Goal: Check status: Check status

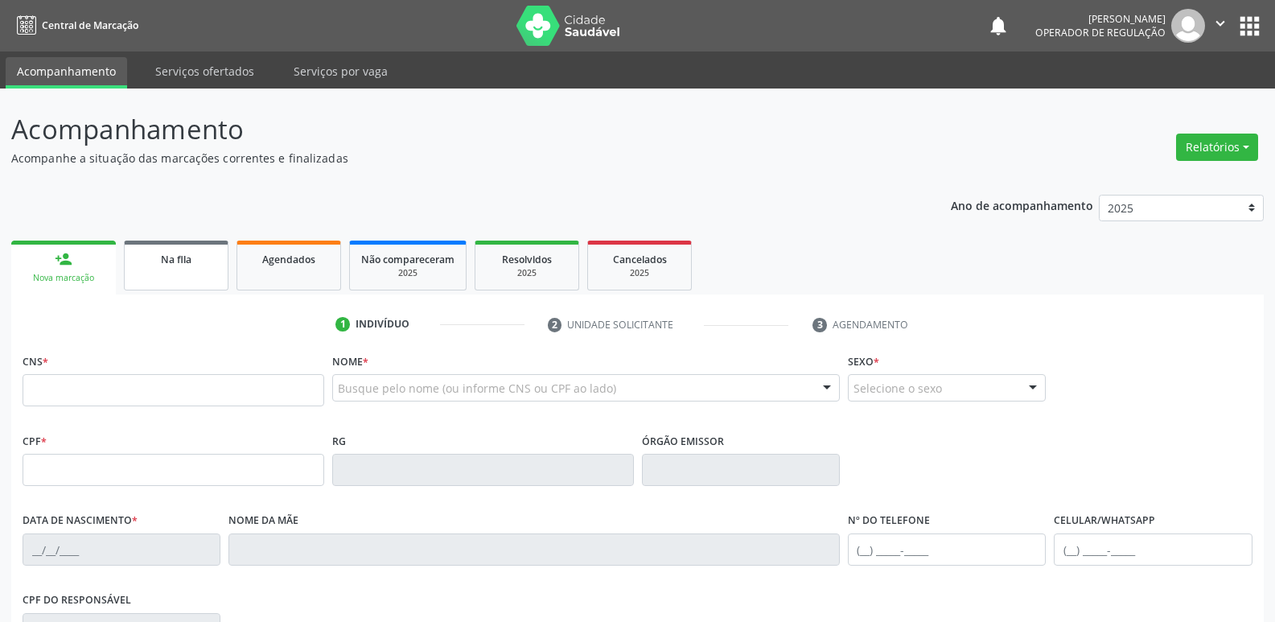
click at [193, 262] on div "Na fila" at bounding box center [176, 258] width 80 height 17
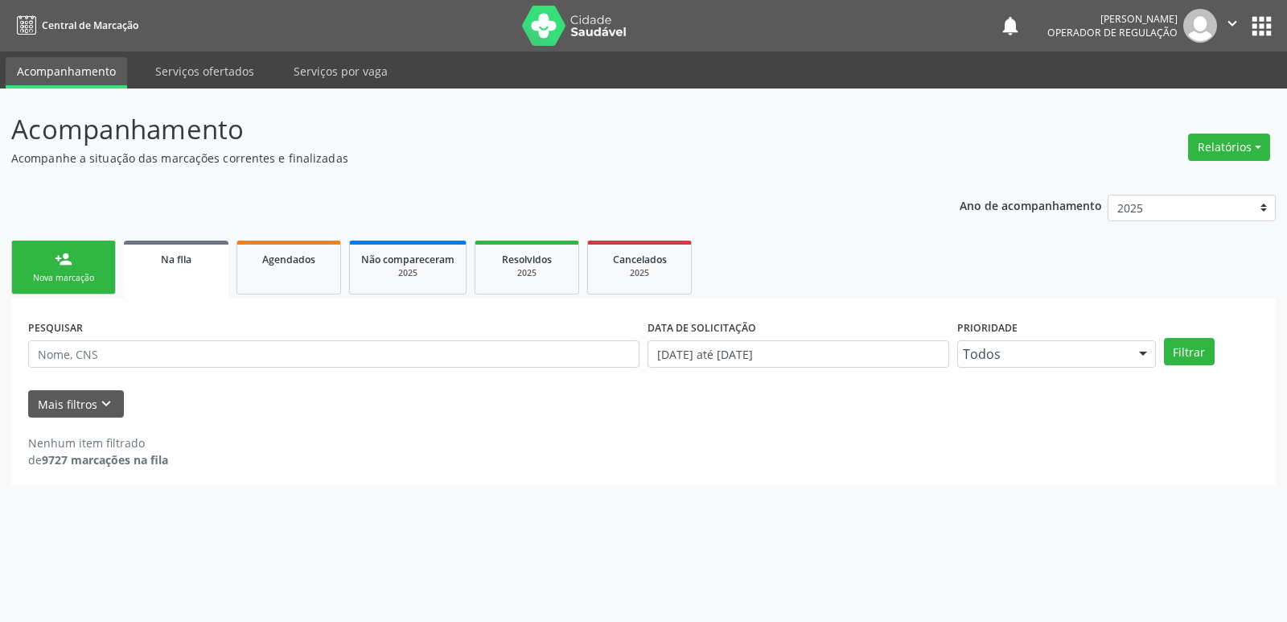
click at [124, 241] on link "Na fila" at bounding box center [176, 270] width 105 height 58
click at [230, 356] on input "text" at bounding box center [334, 353] width 612 height 27
click at [1164, 338] on button "Filtrar" at bounding box center [1189, 351] width 51 height 27
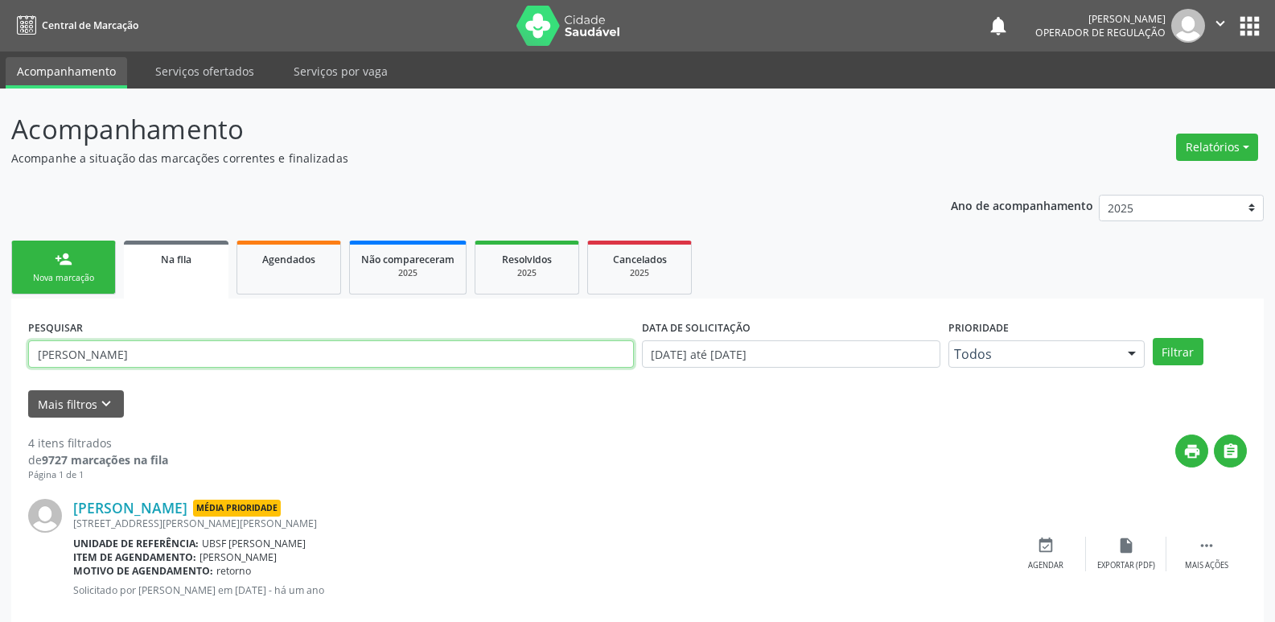
drag, startPoint x: 133, startPoint y: 359, endPoint x: 0, endPoint y: 352, distance: 133.0
click at [0, 352] on div "Acompanhamento Acompanhe a situação das marcações correntes e finalizadas Relat…" at bounding box center [637, 588] width 1275 height 998
click at [1153, 338] on button "Filtrar" at bounding box center [1178, 351] width 51 height 27
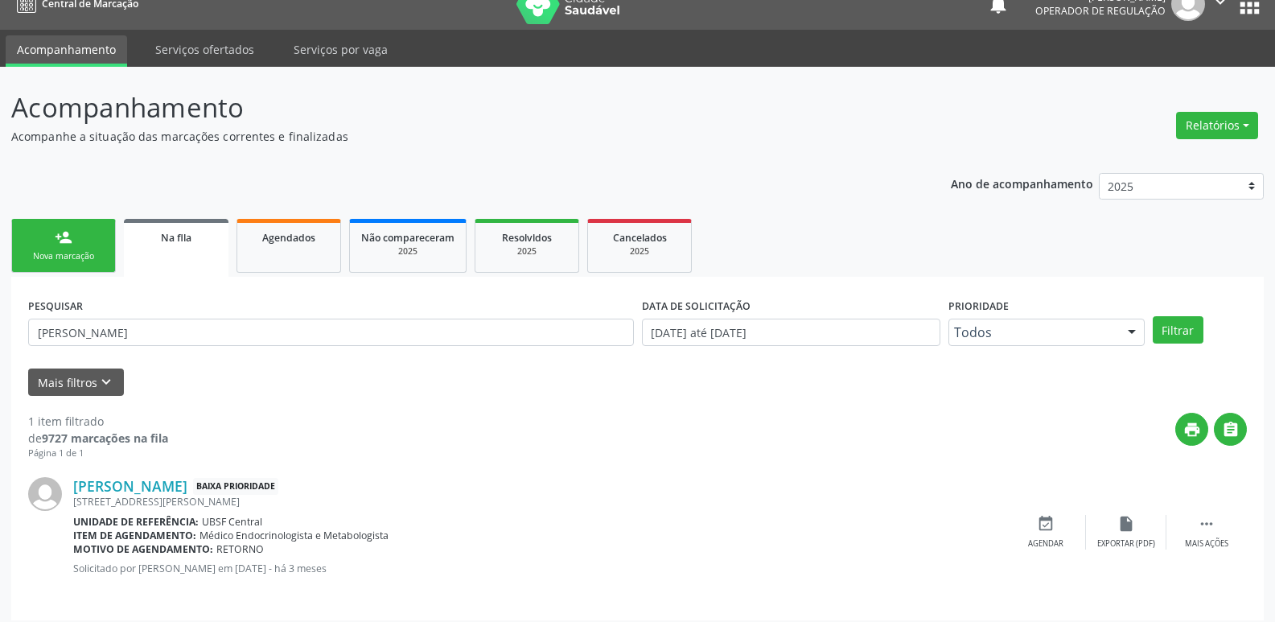
scroll to position [31, 0]
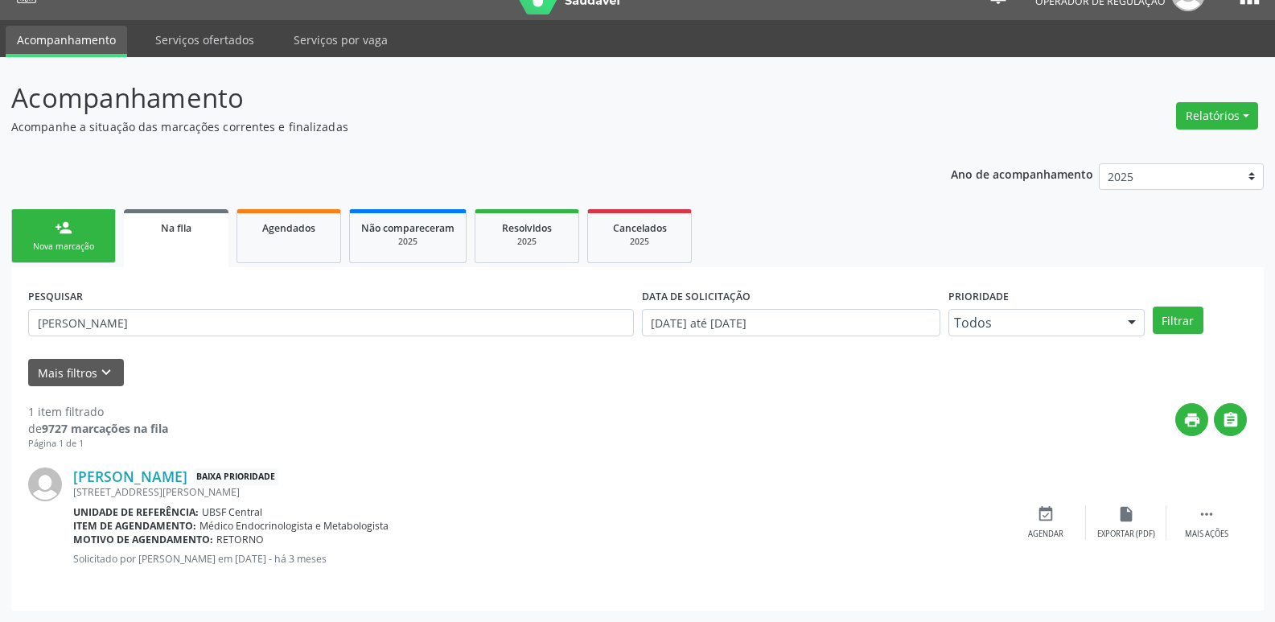
drag, startPoint x: 228, startPoint y: 308, endPoint x: 0, endPoint y: 310, distance: 227.7
click at [0, 310] on div "Acompanhamento Acompanhe a situação das marcações correntes e finalizadas Relat…" at bounding box center [637, 339] width 1275 height 565
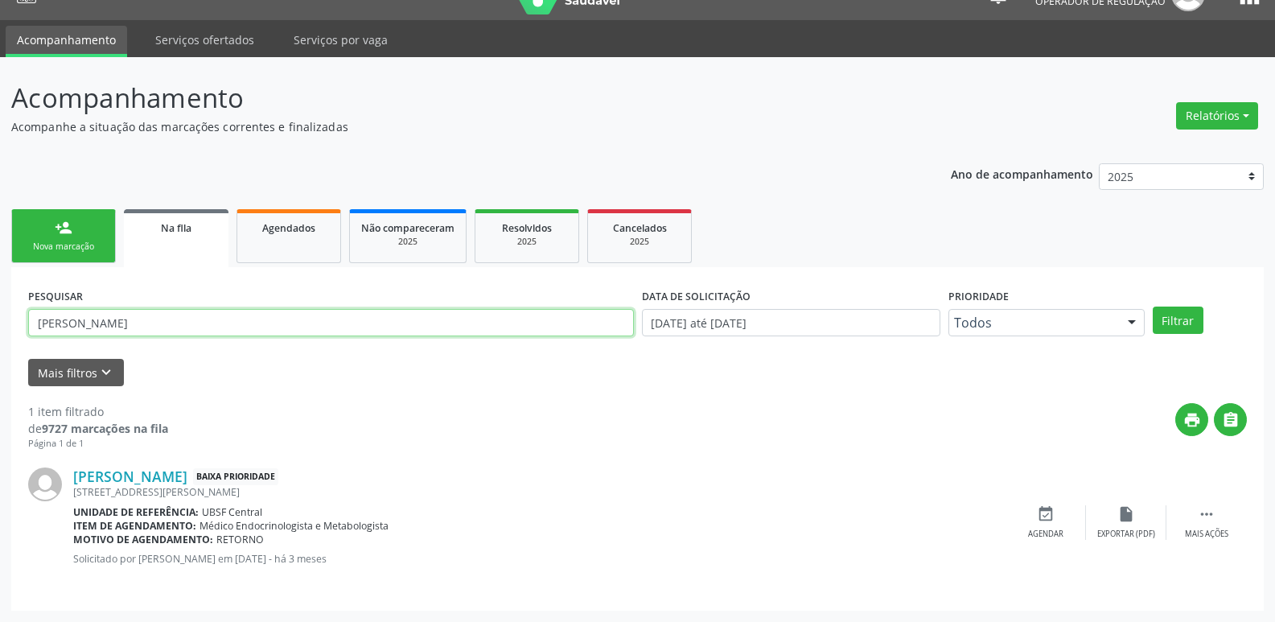
click at [199, 321] on input "[PERSON_NAME]" at bounding box center [331, 322] width 606 height 27
click at [1153, 307] on button "Filtrar" at bounding box center [1178, 320] width 51 height 27
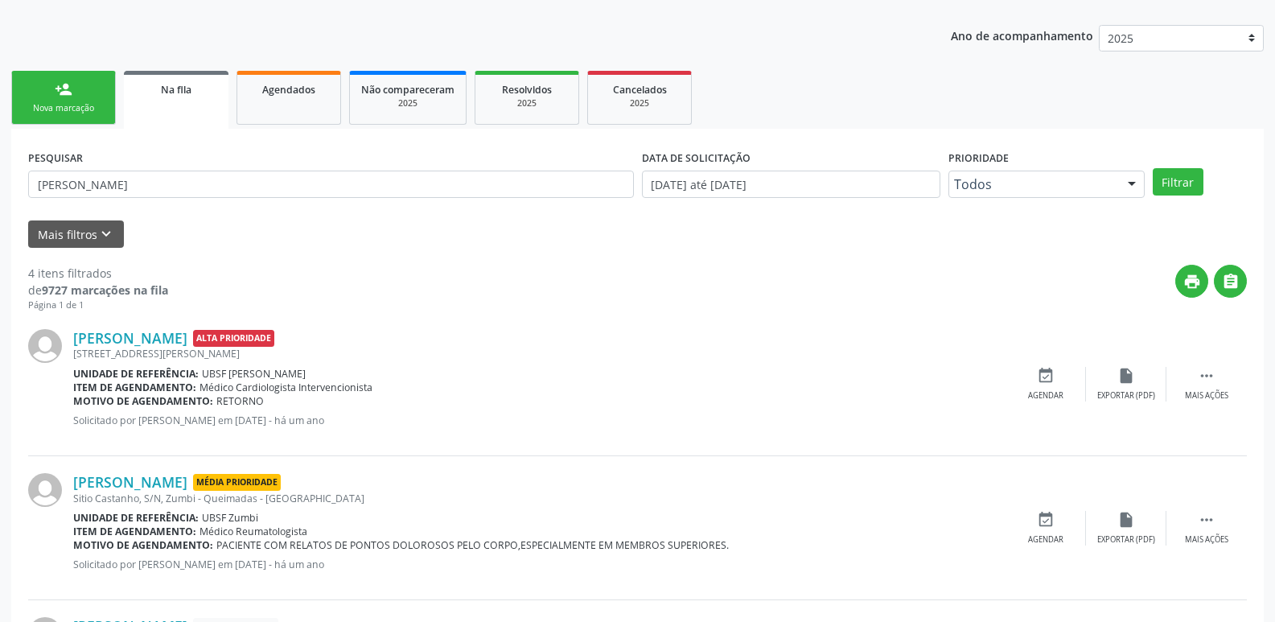
scroll to position [142, 0]
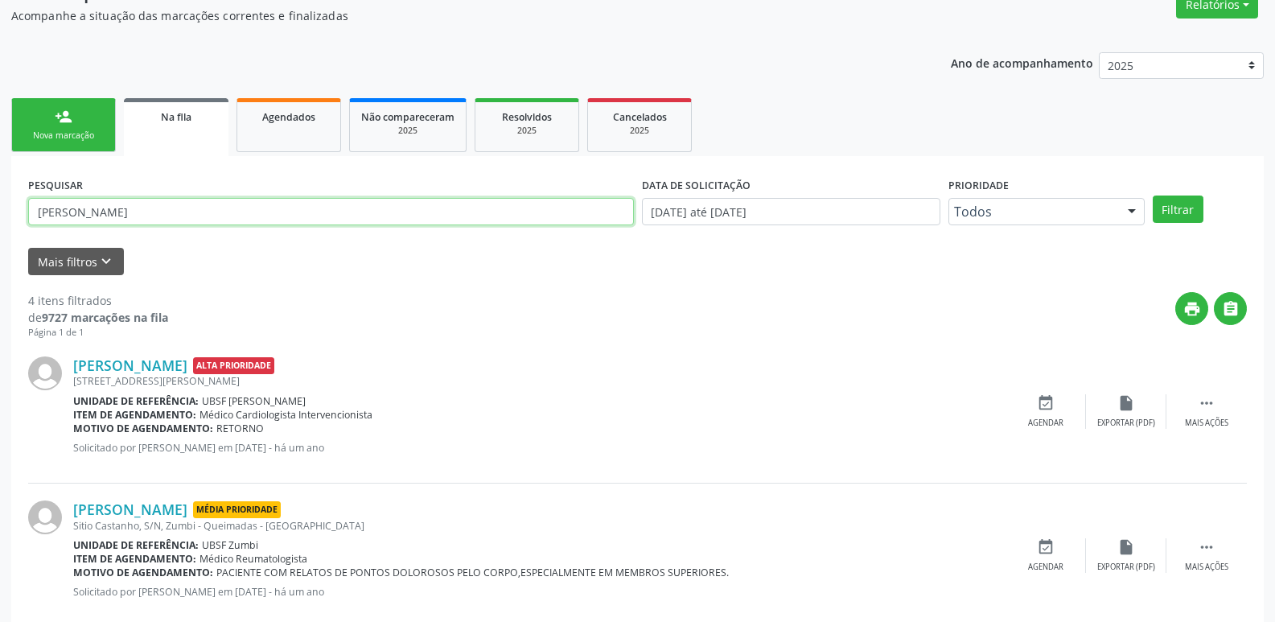
drag, startPoint x: 219, startPoint y: 220, endPoint x: 0, endPoint y: 156, distance: 227.9
click at [0, 156] on div "Acompanhamento Acompanhe a situação das marcações correntes e finalizadas Relat…" at bounding box center [637, 445] width 1275 height 998
click at [1153, 196] on button "Filtrar" at bounding box center [1178, 209] width 51 height 27
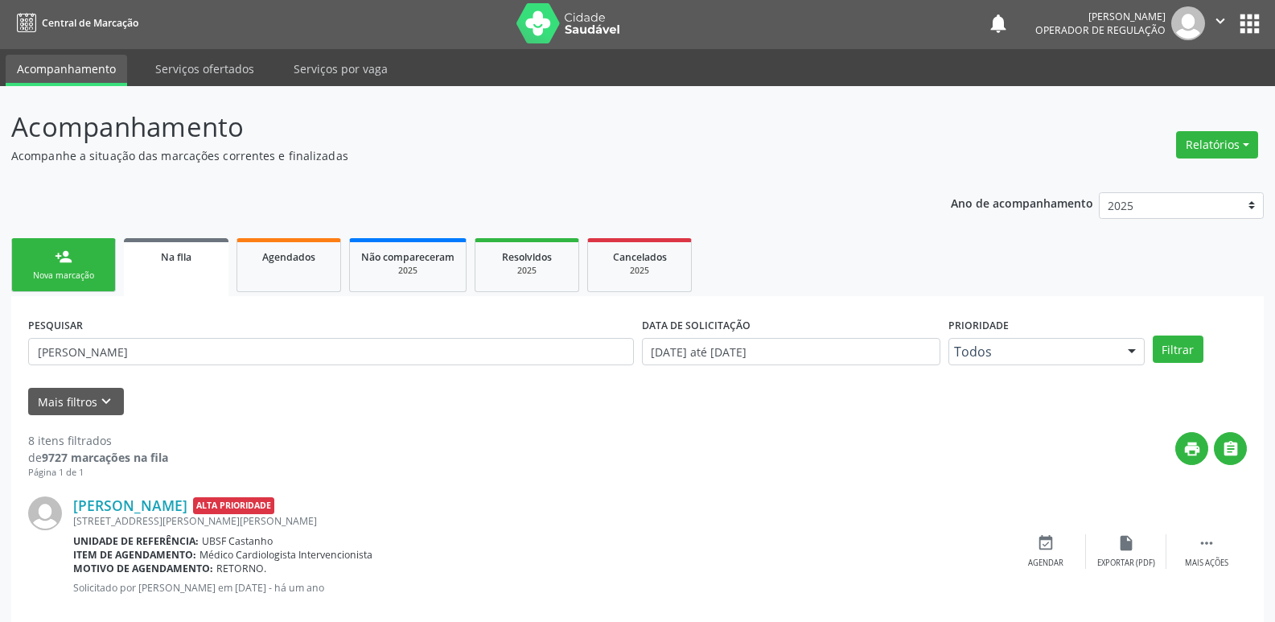
scroll to position [0, 0]
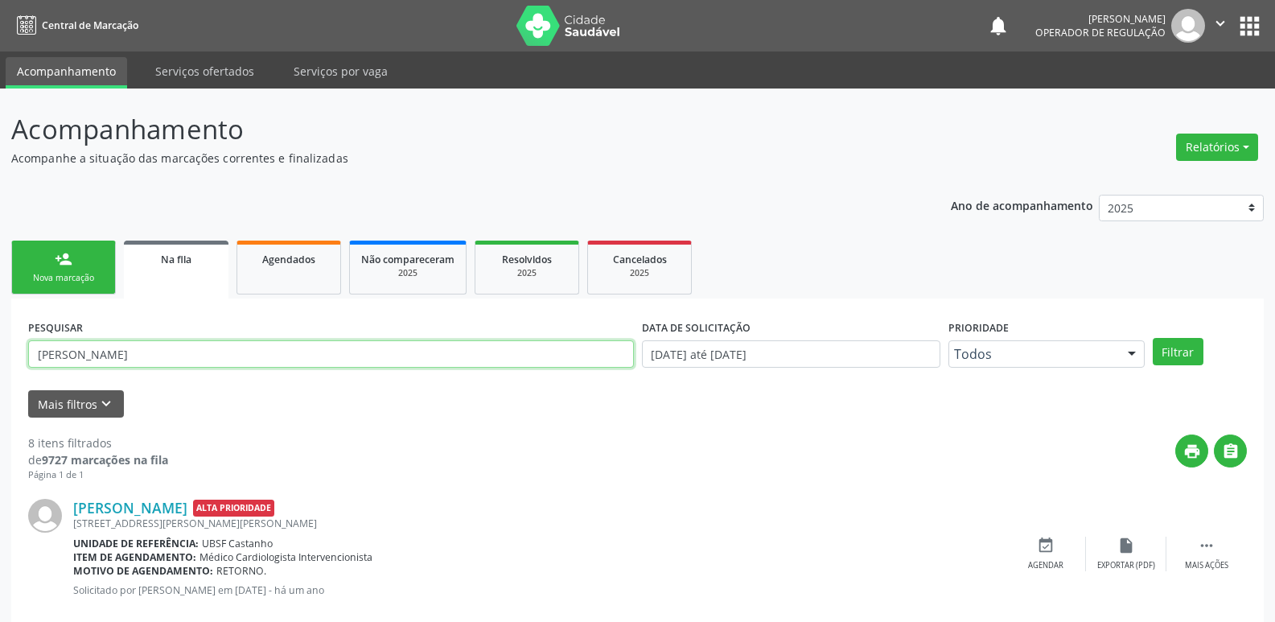
click at [261, 354] on input "[PERSON_NAME]" at bounding box center [331, 353] width 606 height 27
type input "[PERSON_NAME]"
click at [1153, 338] on button "Filtrar" at bounding box center [1178, 351] width 51 height 27
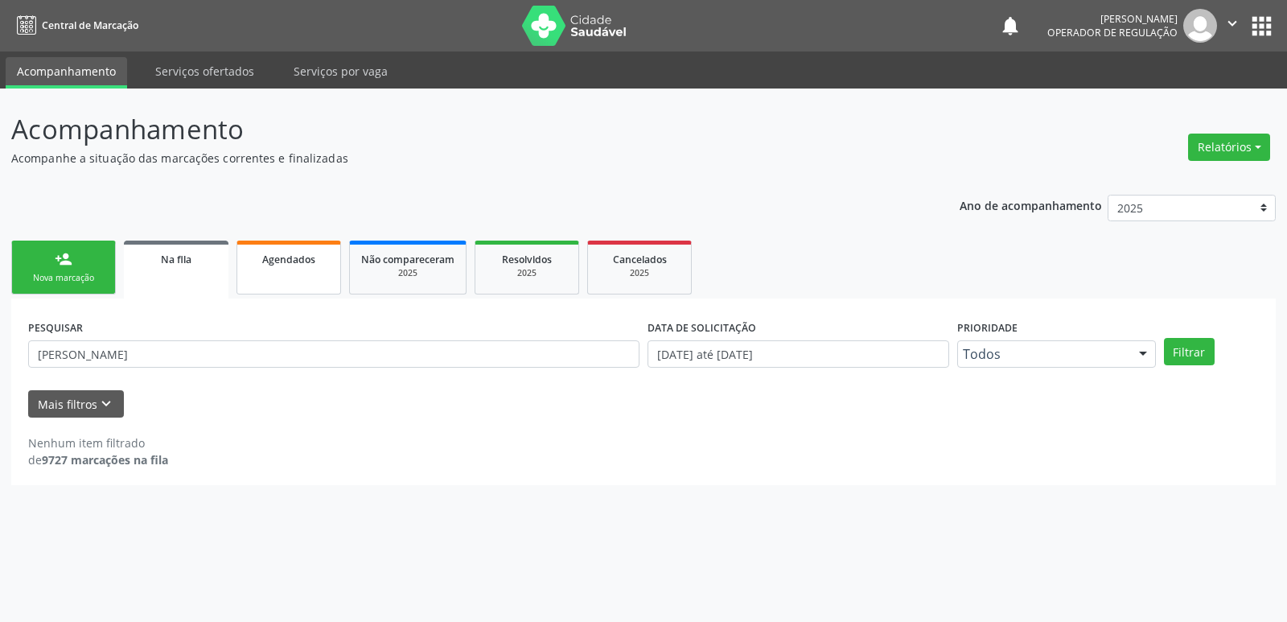
click at [274, 256] on span "Agendados" at bounding box center [288, 260] width 53 height 14
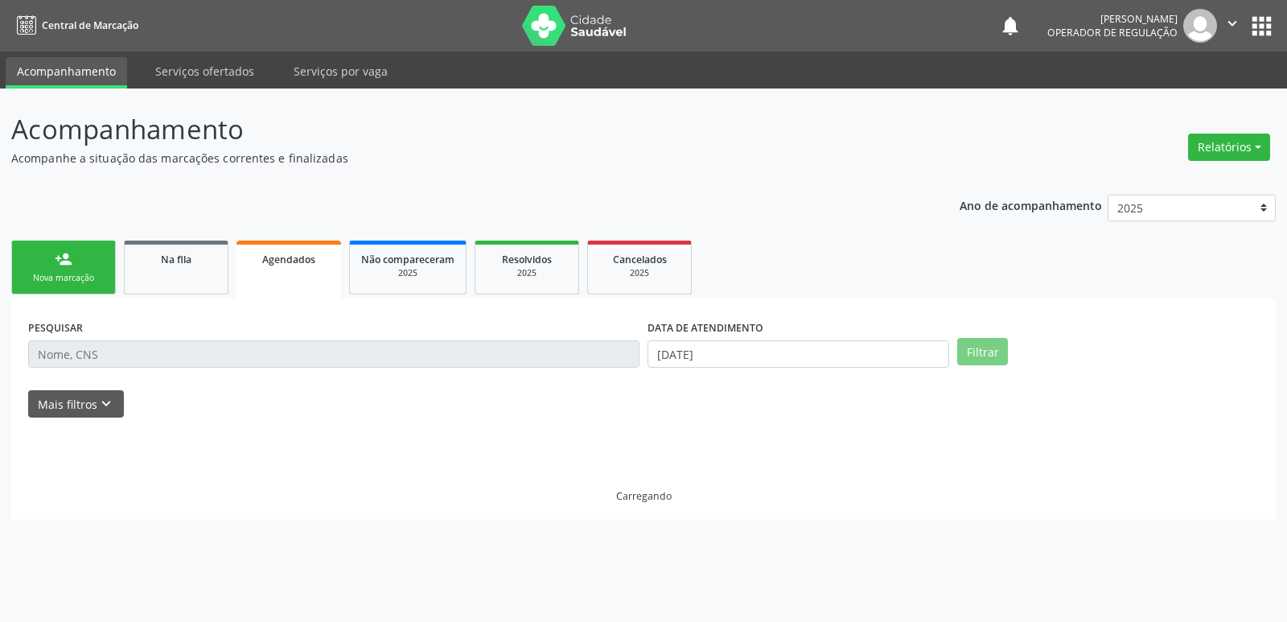
click at [289, 344] on input "text" at bounding box center [334, 353] width 612 height 27
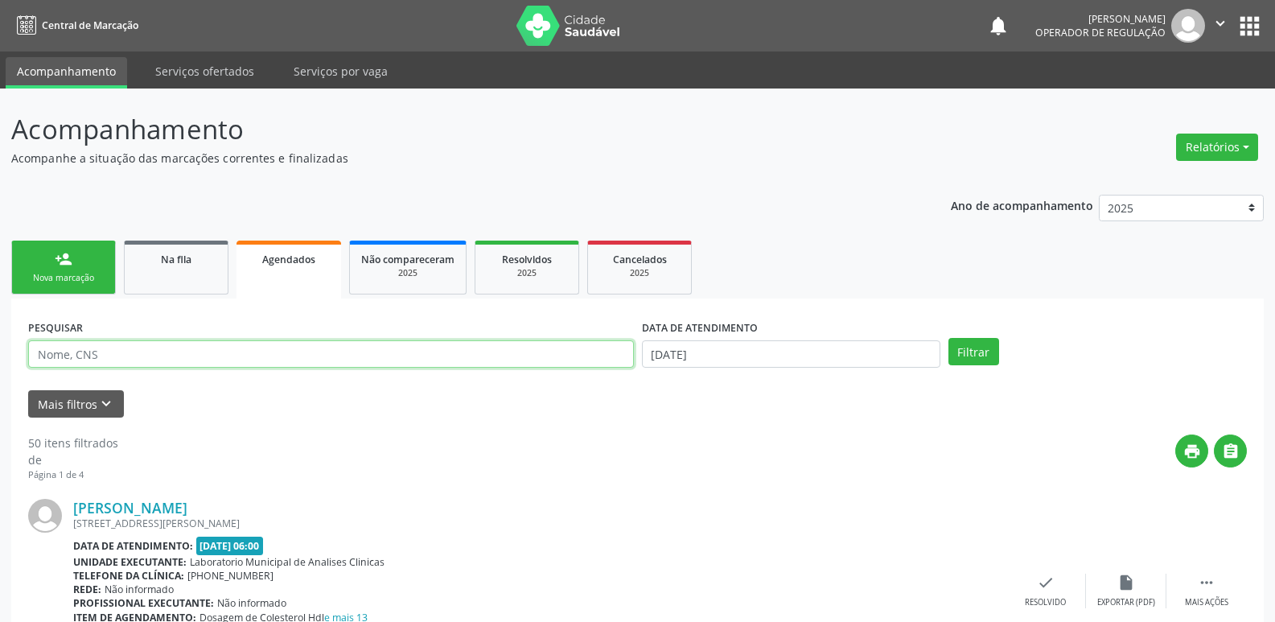
click at [273, 353] on input "text" at bounding box center [331, 353] width 606 height 27
type input "[PERSON_NAME]"
click at [949, 338] on button "Filtrar" at bounding box center [974, 351] width 51 height 27
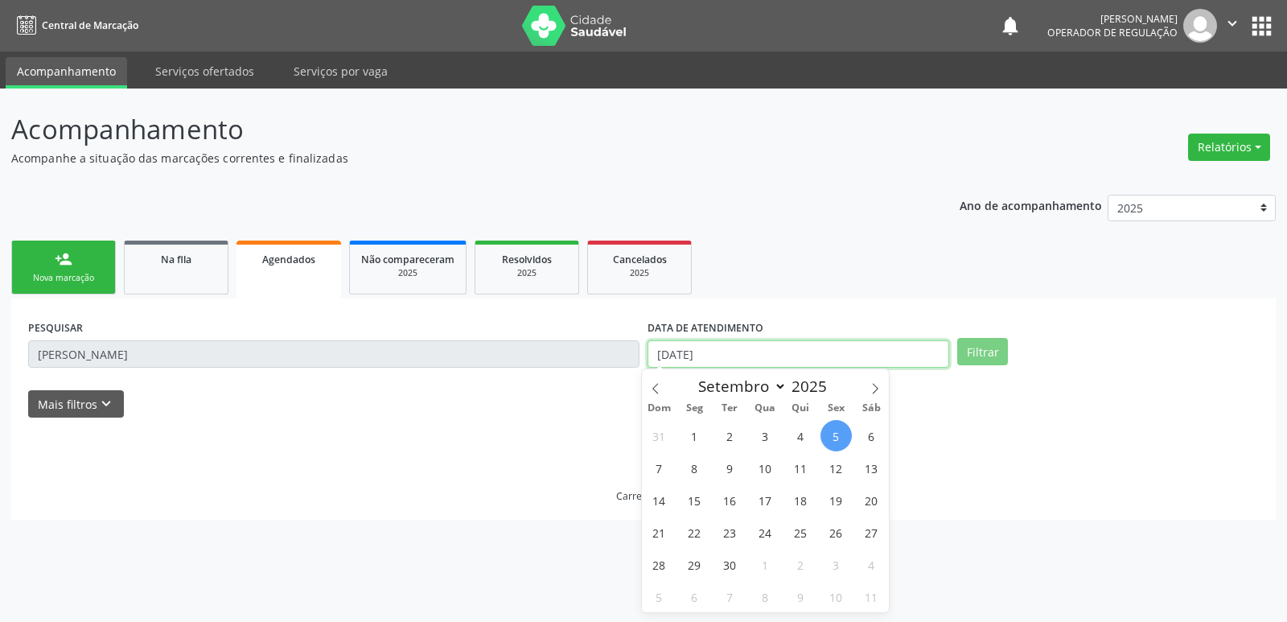
click at [702, 350] on input "[DATE]" at bounding box center [799, 353] width 302 height 27
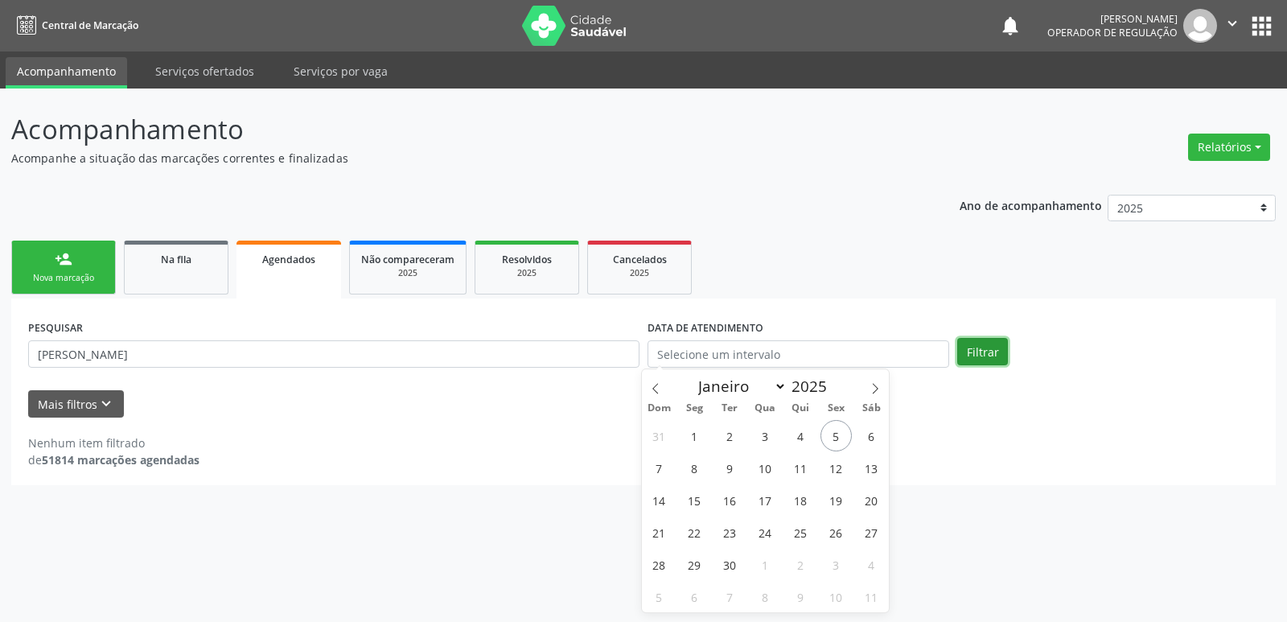
click at [974, 348] on button "Filtrar" at bounding box center [982, 351] width 51 height 27
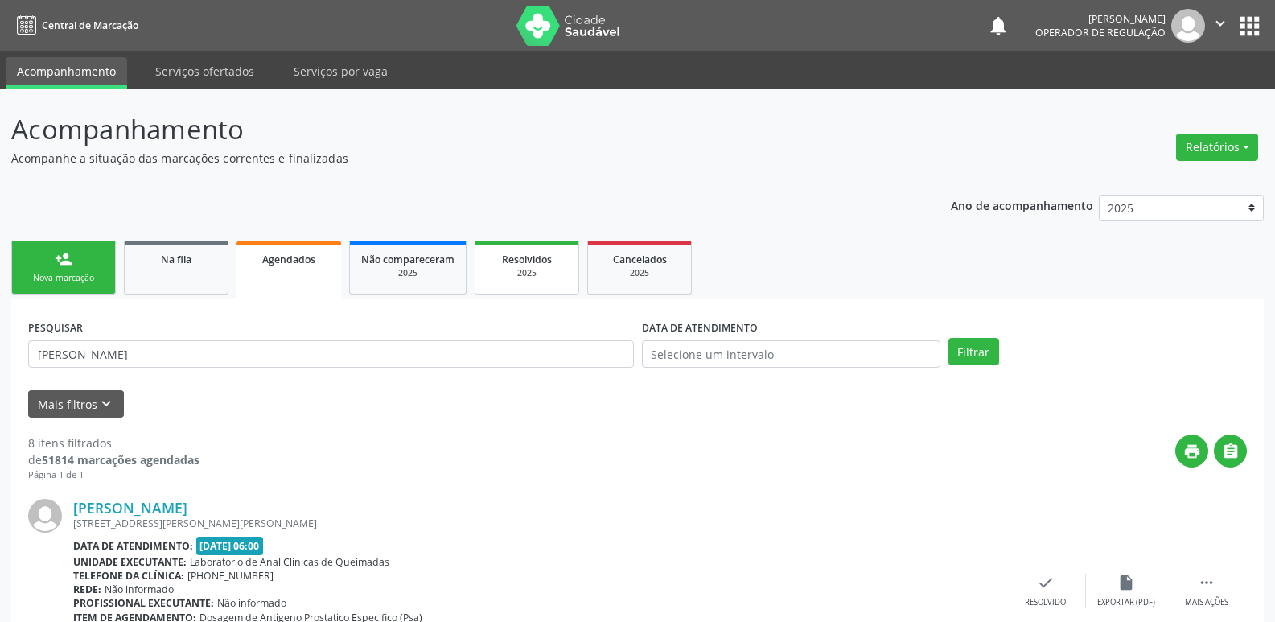
click at [533, 269] on div "2025" at bounding box center [527, 273] width 80 height 12
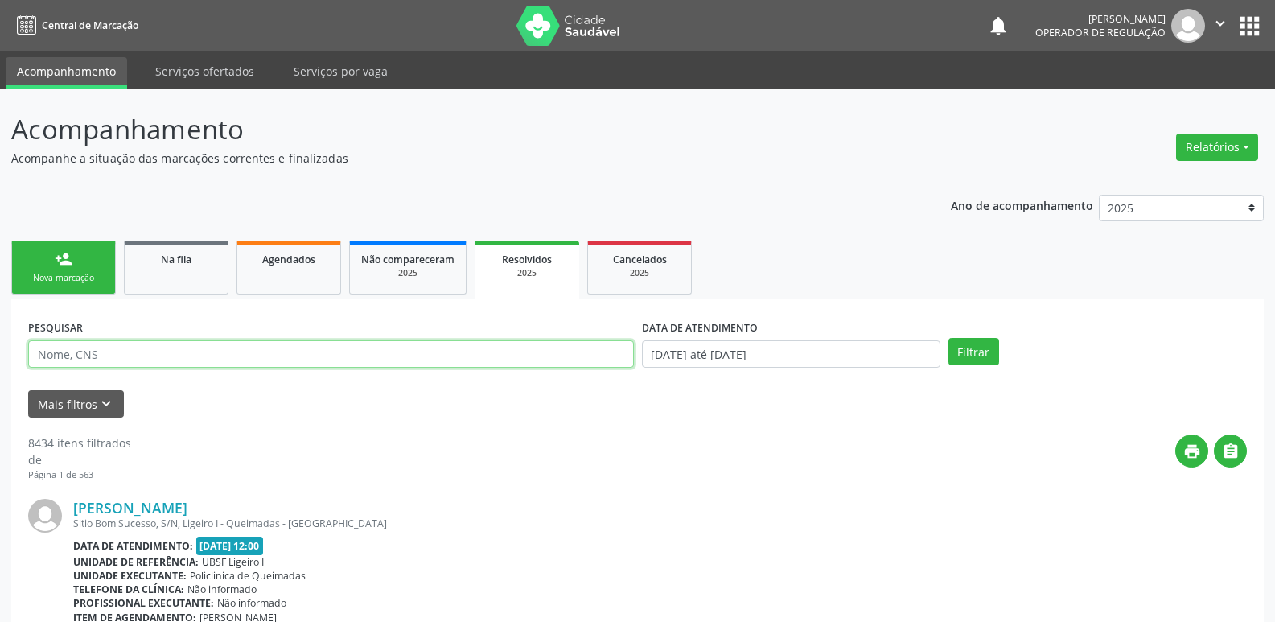
click at [192, 352] on input "text" at bounding box center [331, 353] width 606 height 27
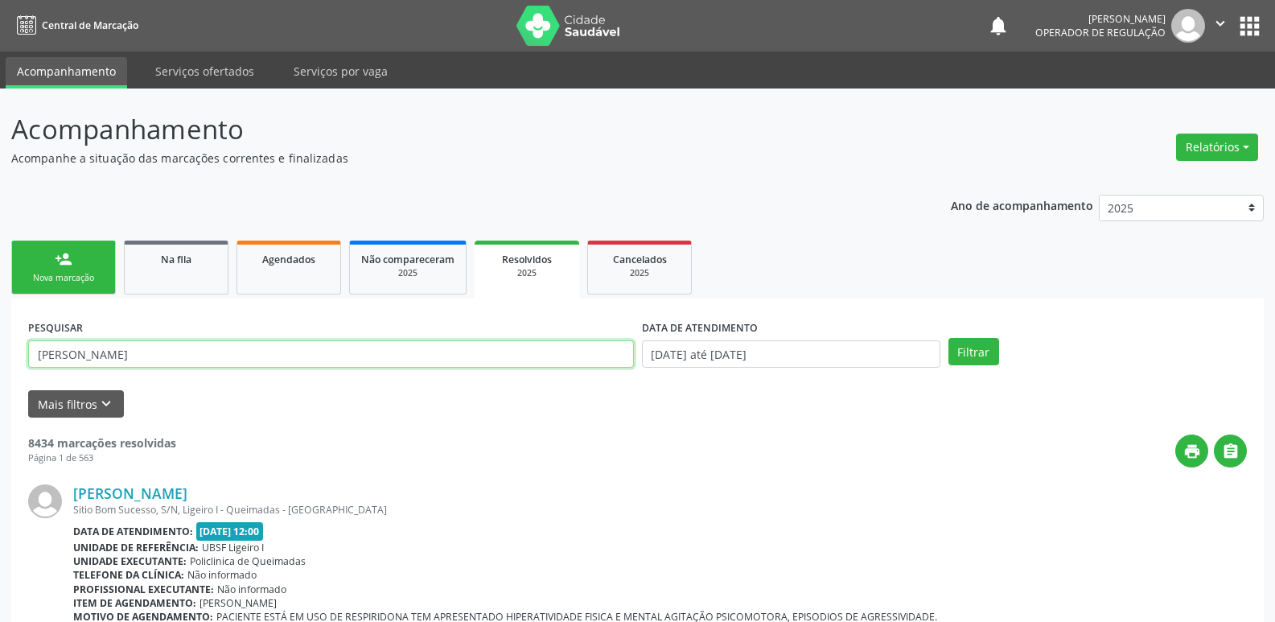
type input "[PERSON_NAME]"
click at [949, 338] on button "Filtrar" at bounding box center [974, 351] width 51 height 27
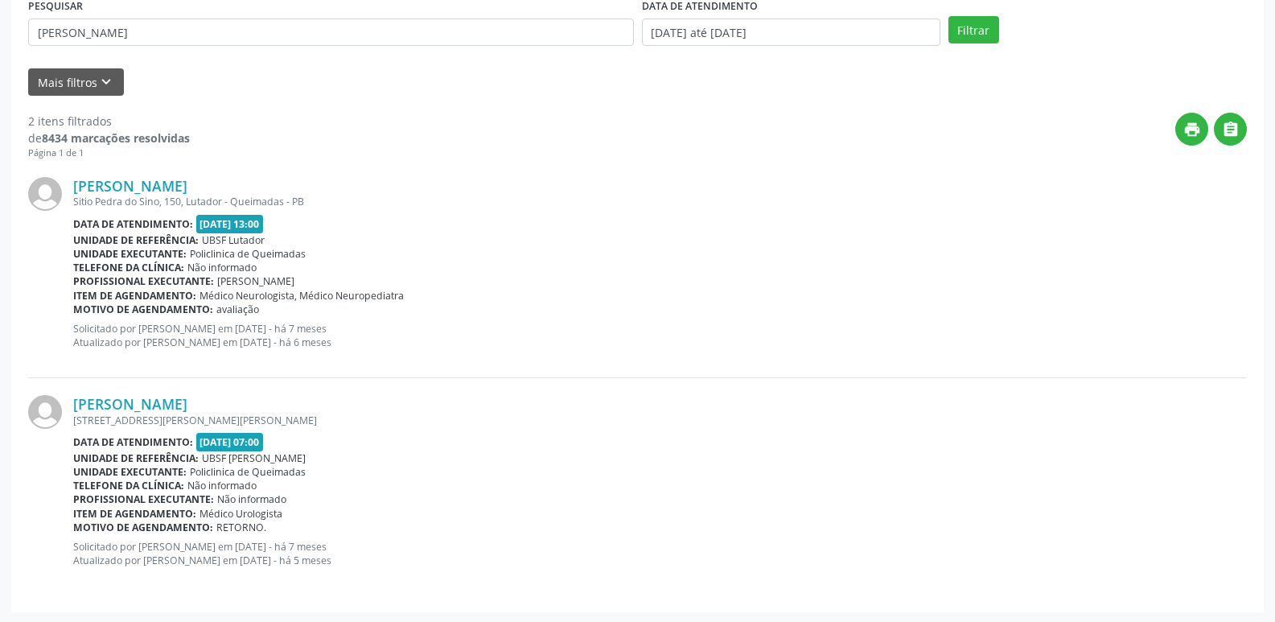
scroll to position [323, 0]
click at [187, 187] on link "[PERSON_NAME]" at bounding box center [130, 184] width 114 height 18
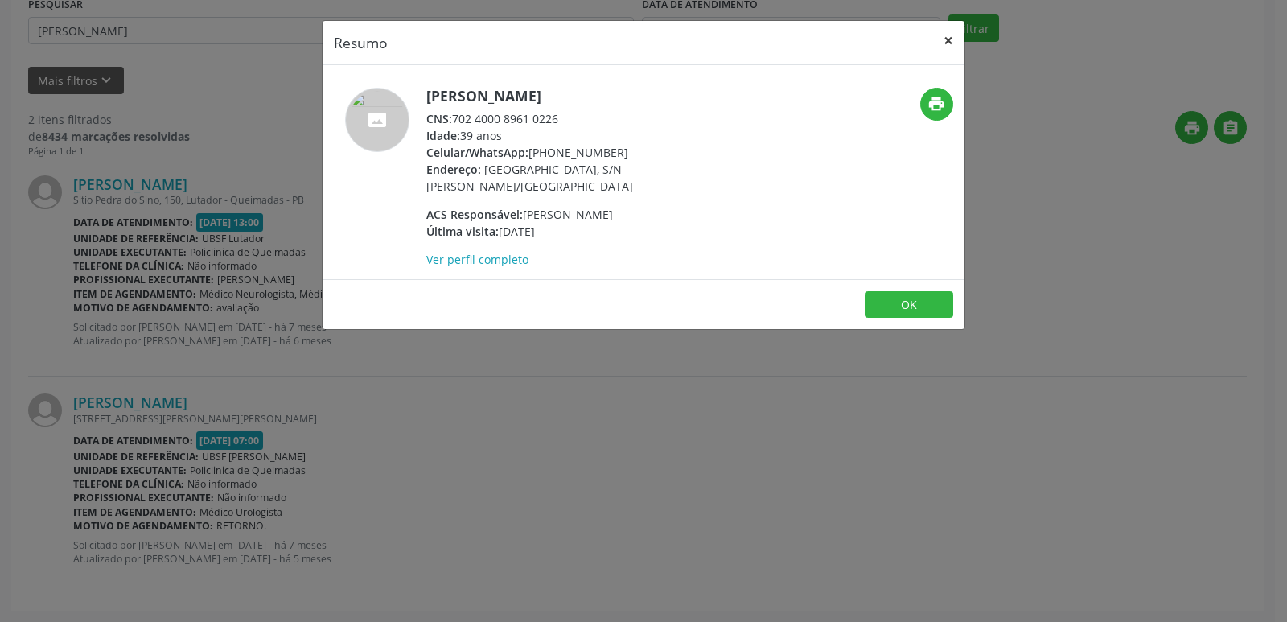
click at [947, 37] on button "×" at bounding box center [949, 40] width 32 height 39
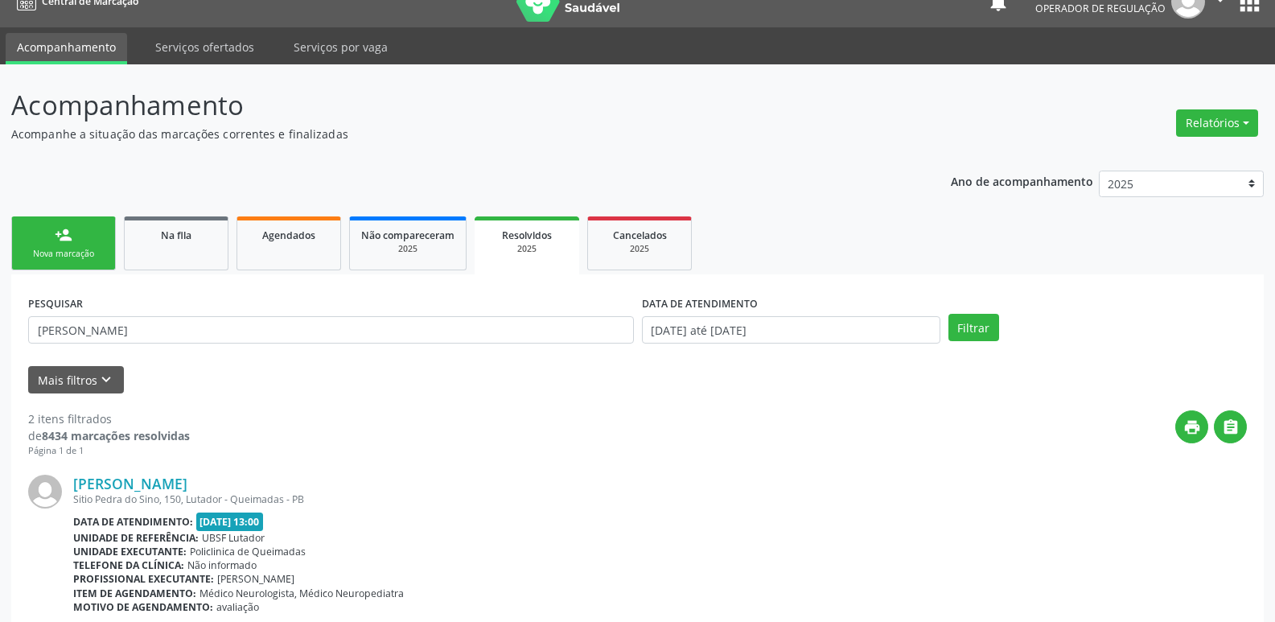
scroll to position [0, 0]
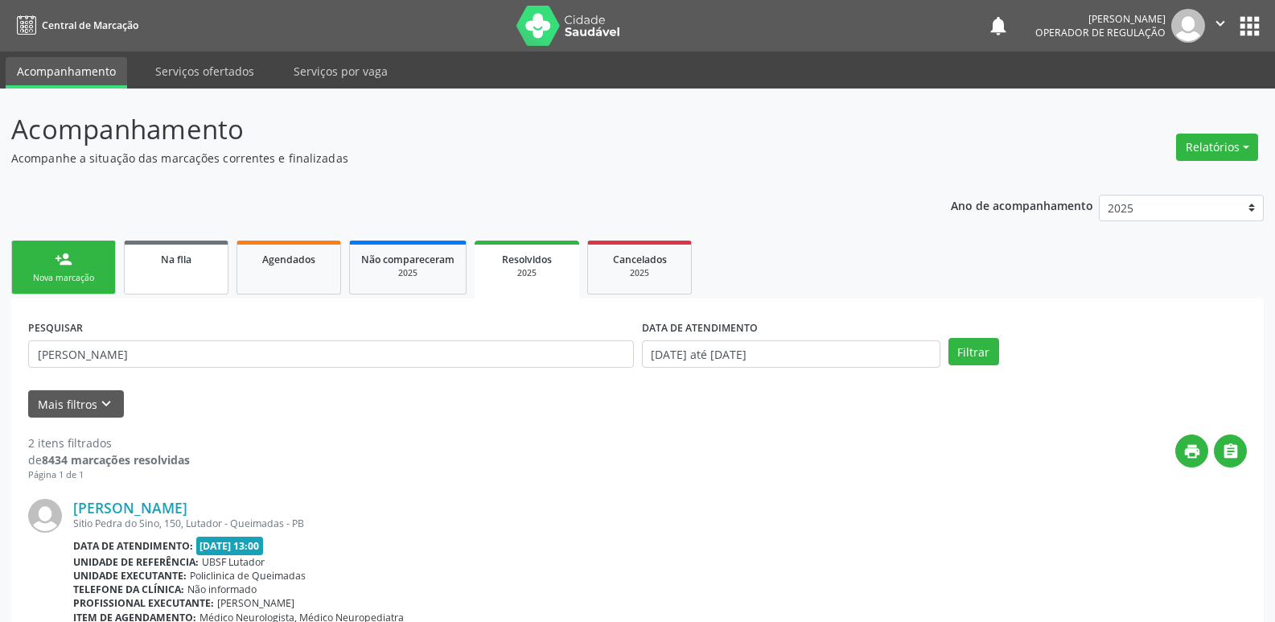
click at [181, 263] on span "Na fila" at bounding box center [176, 260] width 31 height 14
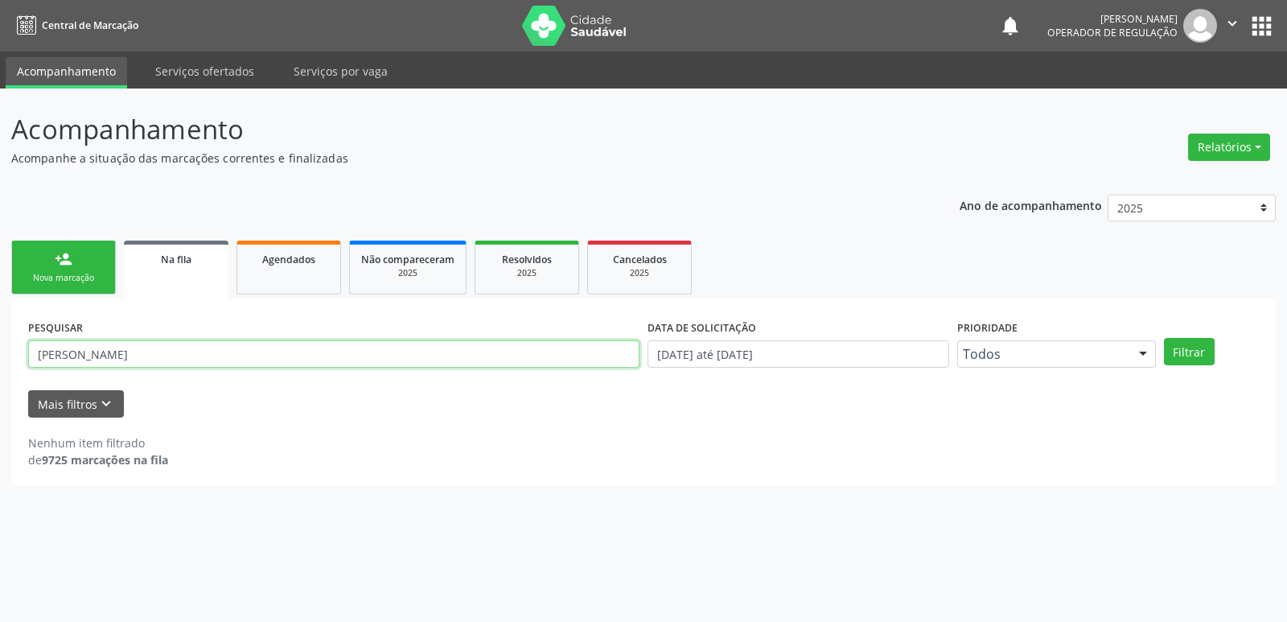
click at [142, 355] on input "[PERSON_NAME]" at bounding box center [334, 353] width 612 height 27
click at [1164, 338] on button "Filtrar" at bounding box center [1189, 351] width 51 height 27
drag, startPoint x: 179, startPoint y: 361, endPoint x: 0, endPoint y: 254, distance: 208.2
click at [0, 254] on div "Acompanhamento Acompanhe a situação das marcações correntes e finalizadas Relat…" at bounding box center [643, 355] width 1287 height 533
click at [1164, 338] on button "Filtrar" at bounding box center [1189, 351] width 51 height 27
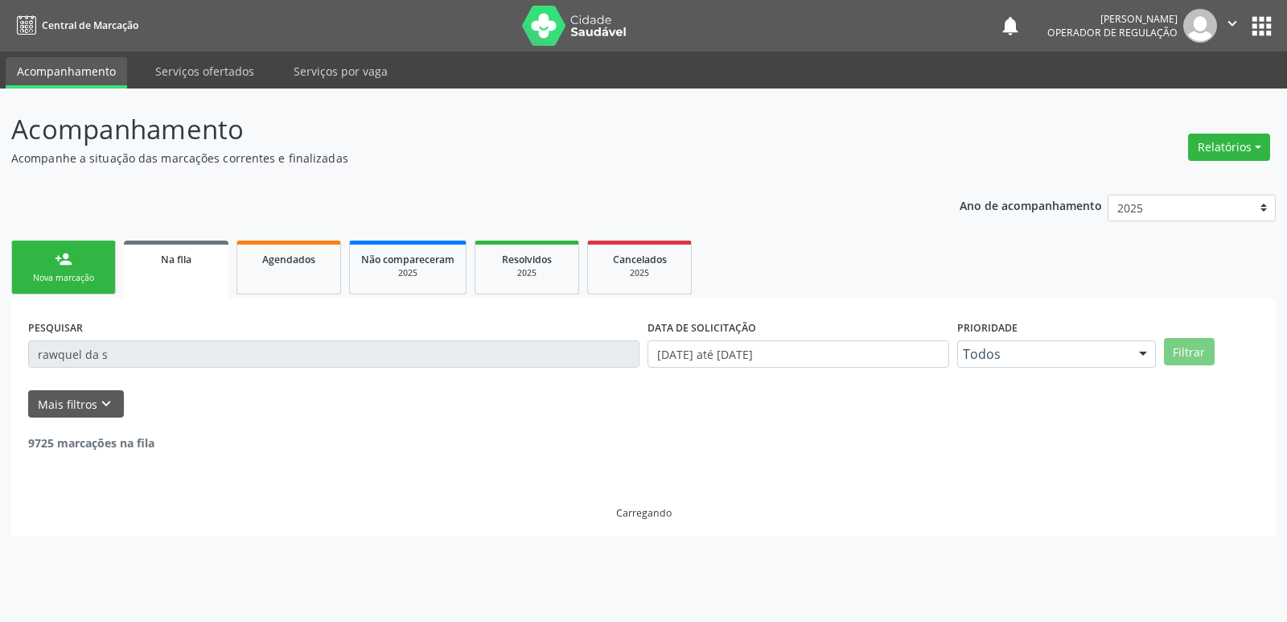
click at [56, 348] on input "rawquel da s" at bounding box center [334, 353] width 612 height 27
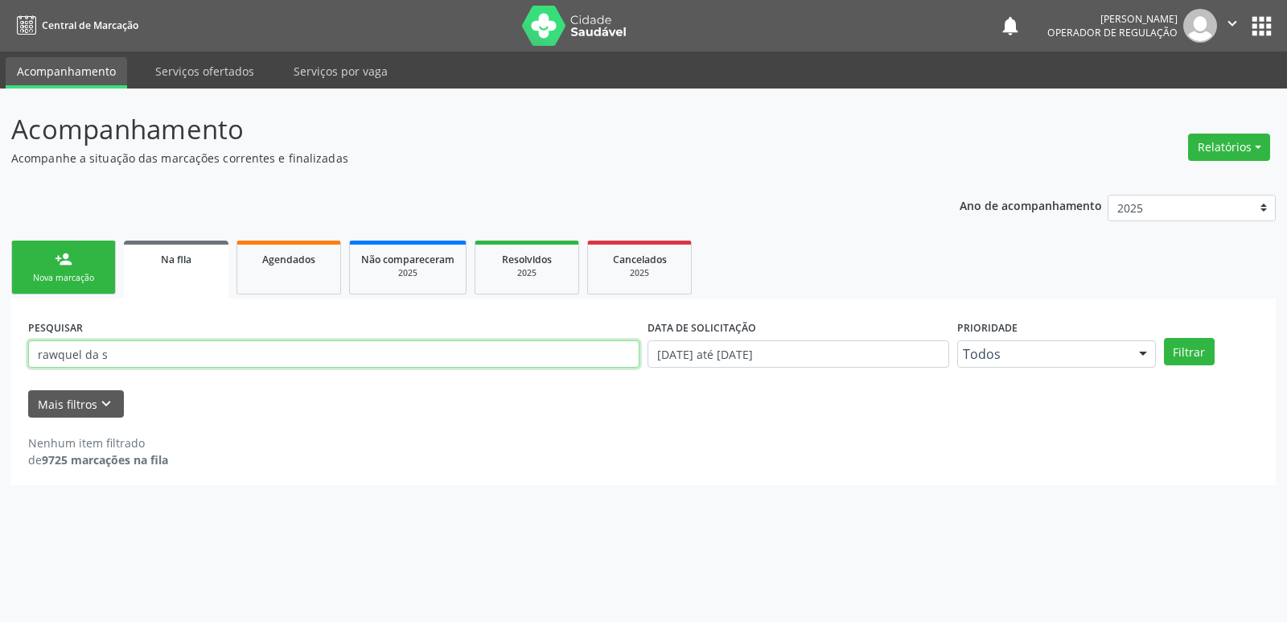
click at [59, 350] on input "rawquel da s" at bounding box center [334, 353] width 612 height 27
type input "[PERSON_NAME]"
click at [1164, 338] on button "Filtrar" at bounding box center [1189, 351] width 51 height 27
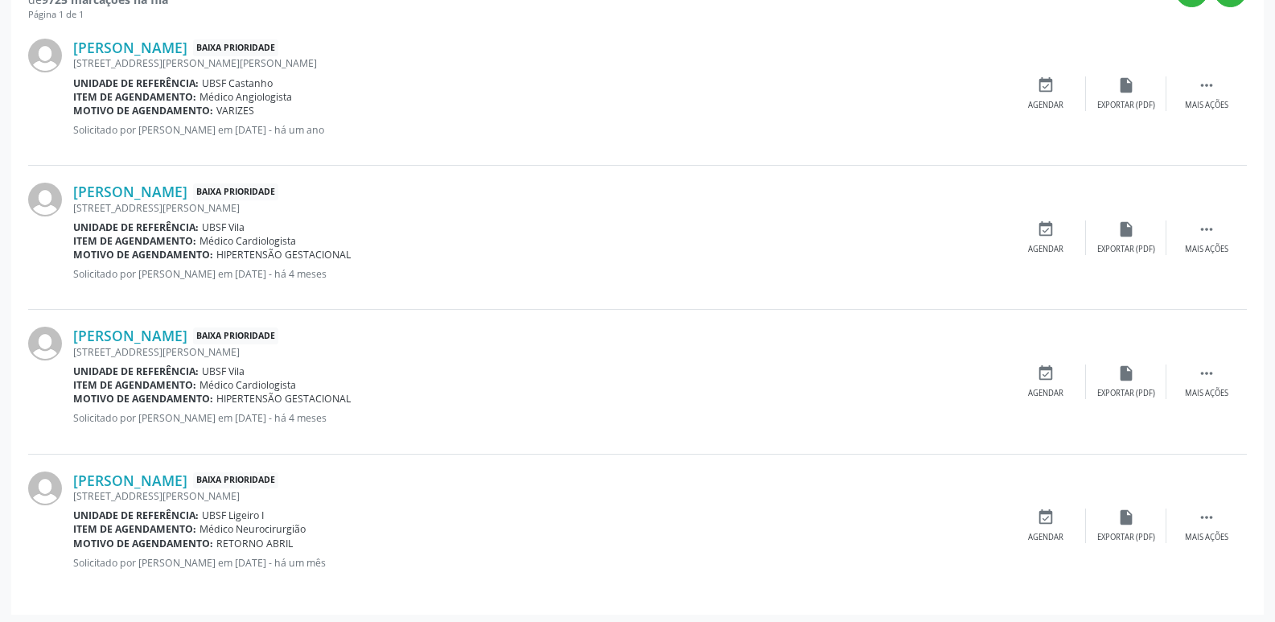
scroll to position [464, 0]
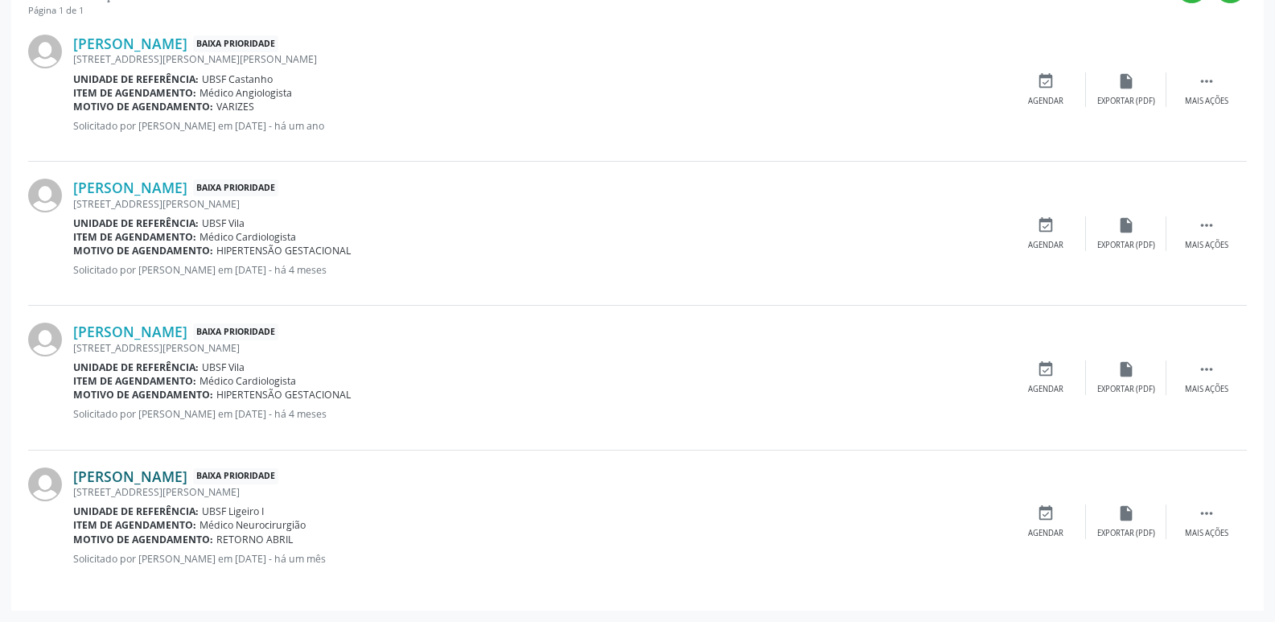
click at [150, 480] on link "[PERSON_NAME]" at bounding box center [130, 476] width 114 height 18
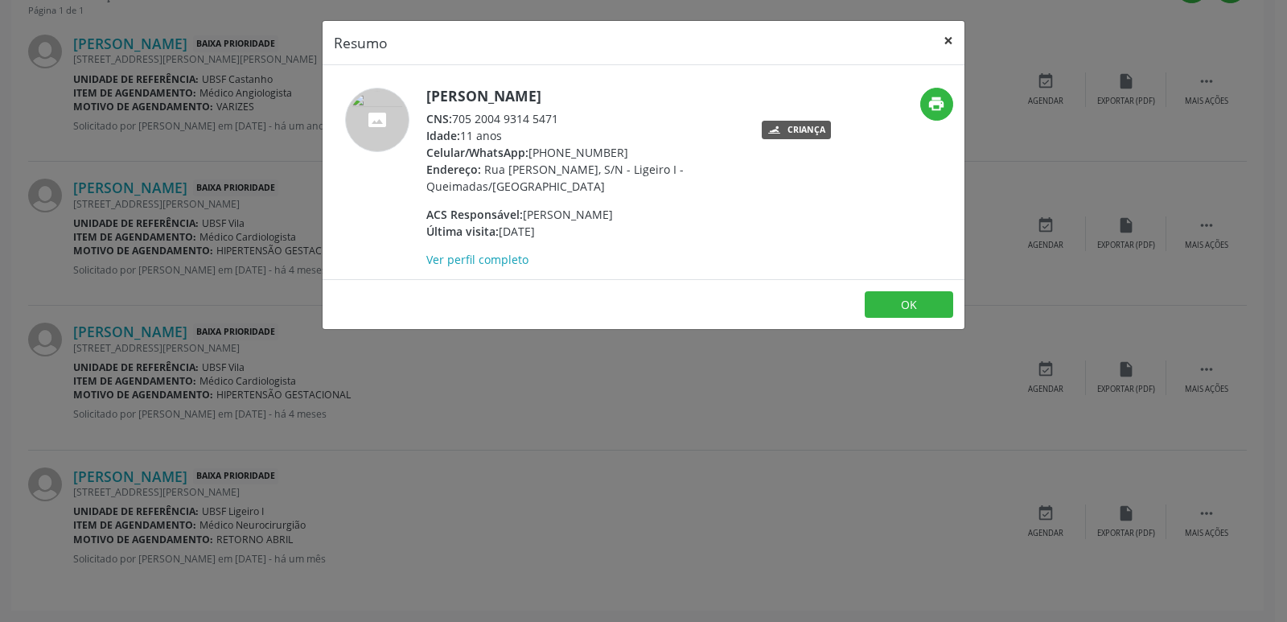
click at [949, 36] on button "×" at bounding box center [949, 40] width 32 height 39
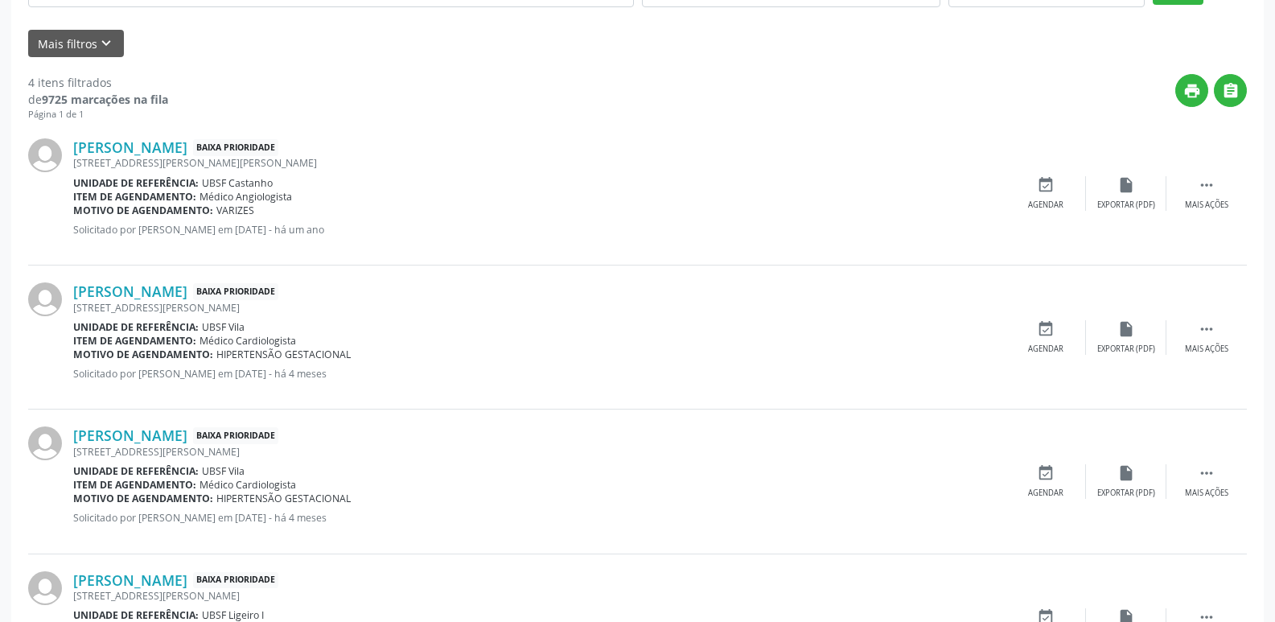
scroll to position [0, 0]
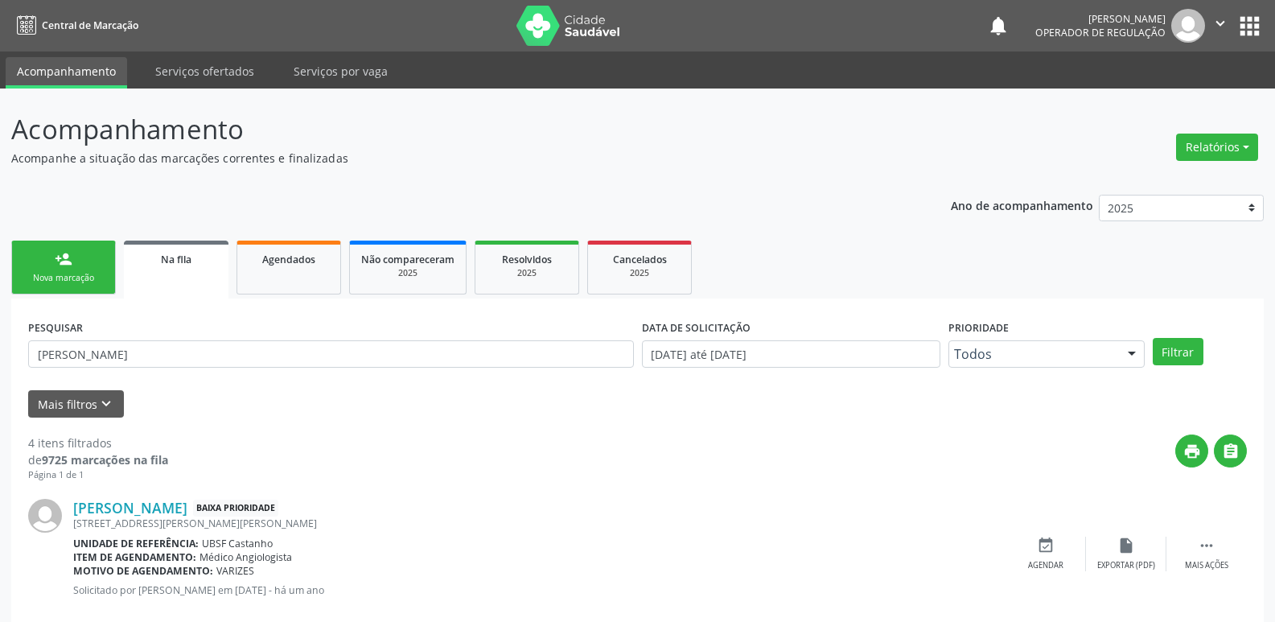
drag, startPoint x: 539, startPoint y: 10, endPoint x: 538, endPoint y: 30, distance: 20.1
click at [539, 11] on img at bounding box center [569, 26] width 105 height 40
